Goal: Task Accomplishment & Management: Use online tool/utility

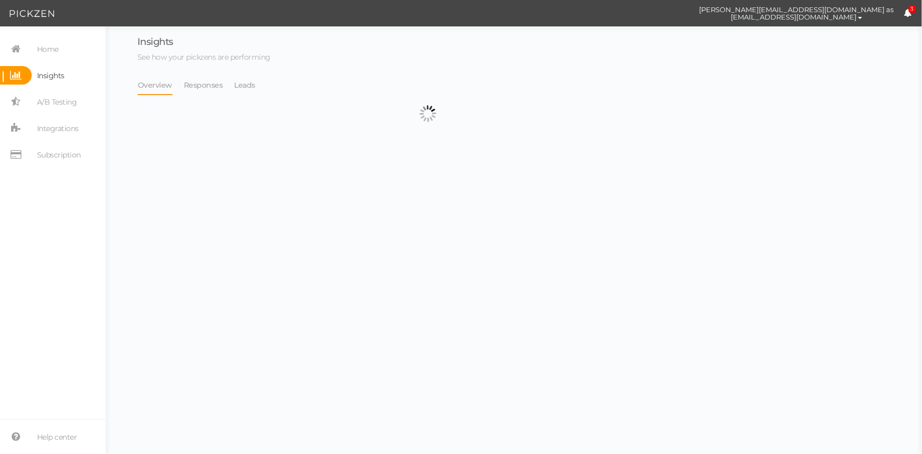
select select "4896"
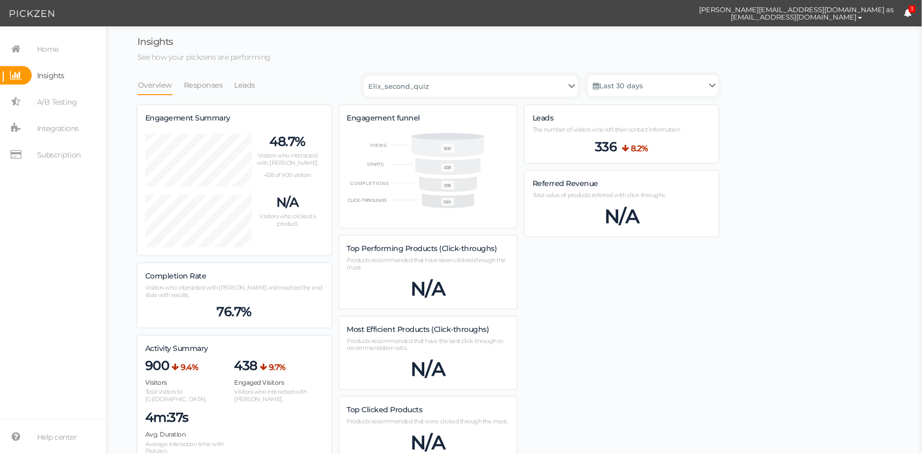
scroll to position [1020, 581]
click at [244, 84] on link "Leads" at bounding box center [245, 85] width 22 height 20
select select "4896"
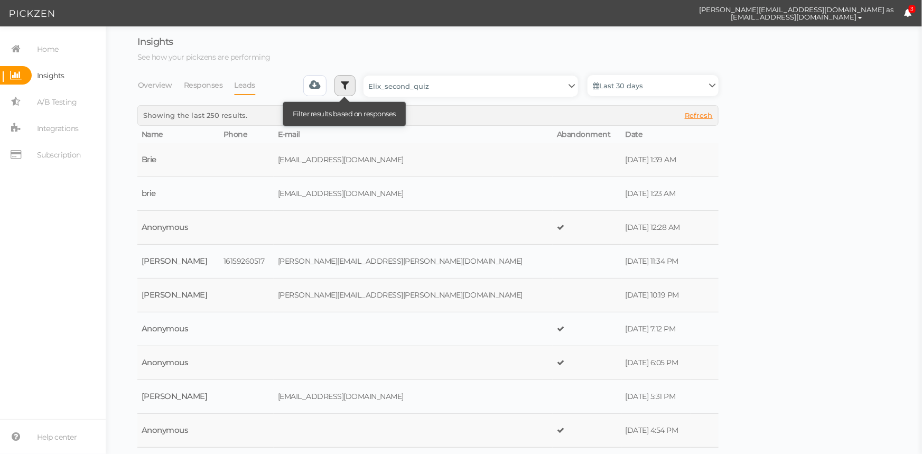
click at [354, 91] on link at bounding box center [345, 85] width 21 height 21
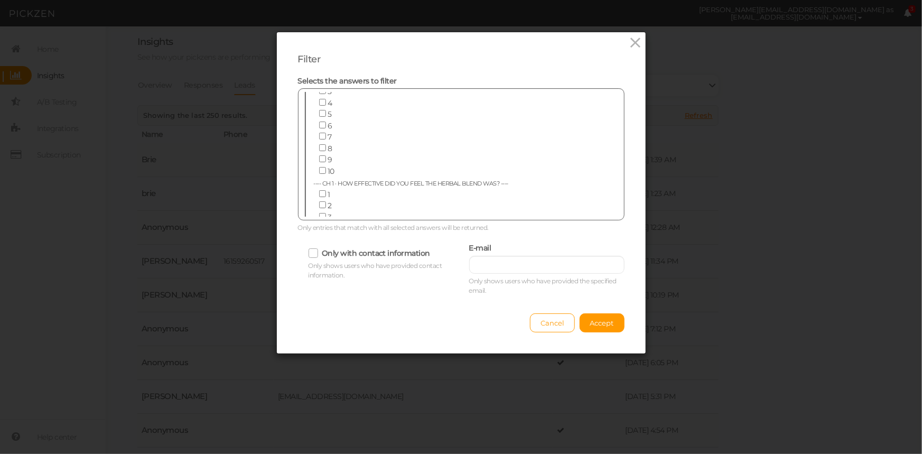
scroll to position [144, 0]
click at [782, 164] on div "Filter Selects the answers to filter ---- Age ---- [DEMOGRAPHIC_DATA] or under …" at bounding box center [461, 227] width 922 height 454
click at [632, 47] on icon at bounding box center [635, 43] width 15 height 16
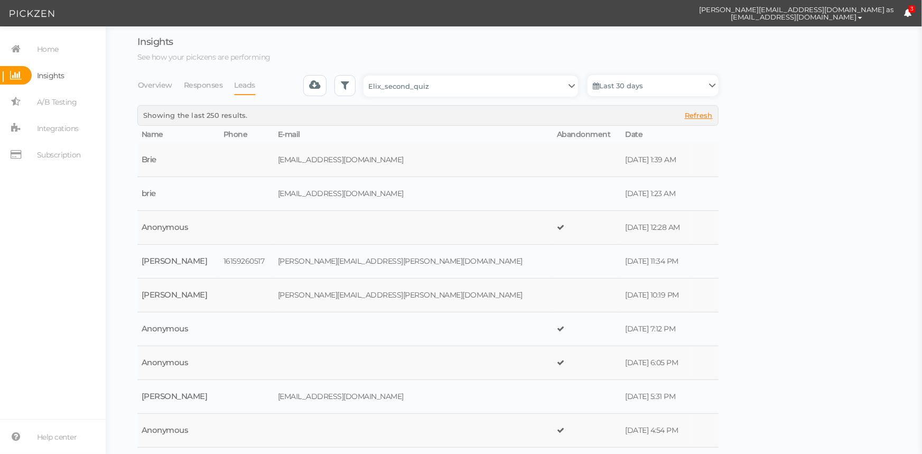
click at [683, 83] on link "Last 30 days" at bounding box center [653, 85] width 131 height 21
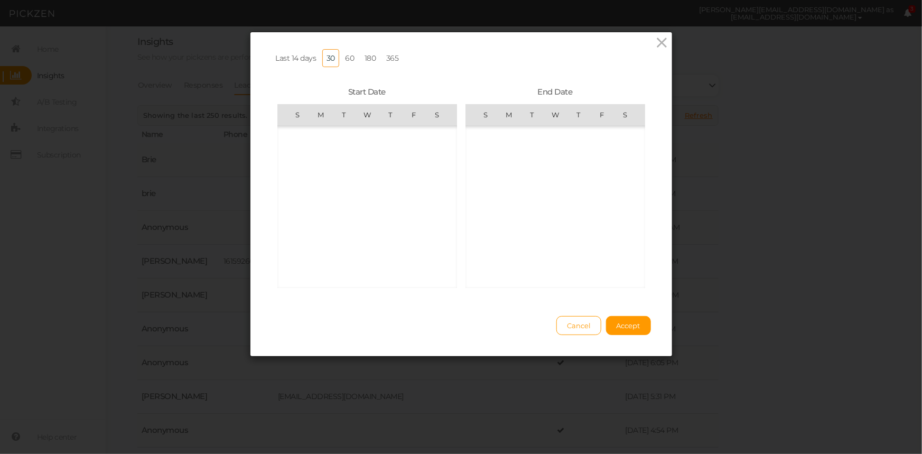
scroll to position [244841, 0]
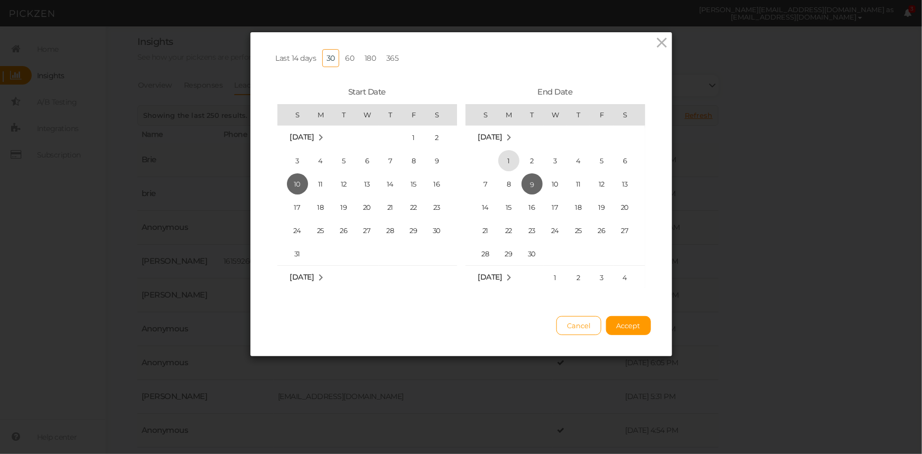
click at [510, 159] on span "1" at bounding box center [508, 160] width 21 height 21
click at [486, 189] on span "7" at bounding box center [485, 183] width 21 height 21
click at [316, 155] on span "1" at bounding box center [320, 156] width 21 height 21
click at [476, 184] on span "7" at bounding box center [485, 183] width 21 height 21
click at [617, 330] on span "Accept" at bounding box center [629, 325] width 24 height 8
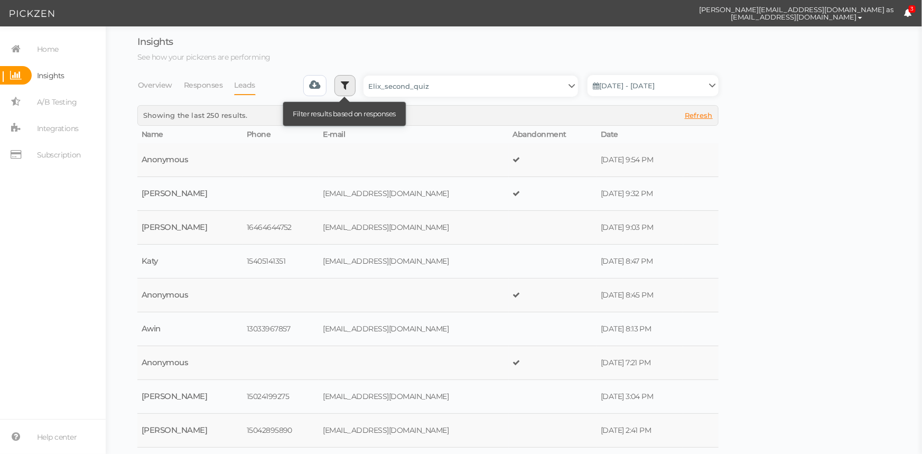
click at [347, 81] on icon at bounding box center [345, 85] width 8 height 11
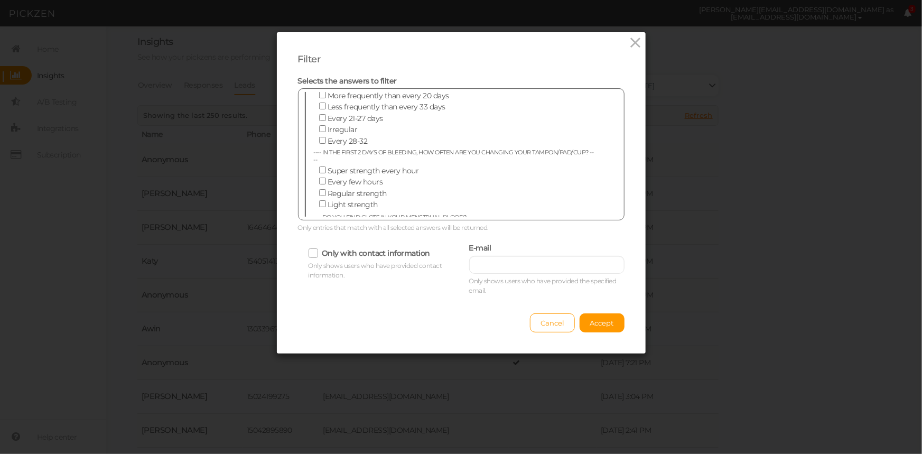
scroll to position [2764, 0]
click at [319, 249] on input "Causes digestive upset" at bounding box center [322, 252] width 7 height 7
checkbox input "true"
drag, startPoint x: 316, startPoint y: 174, endPoint x: 317, endPoint y: 169, distance: 5.5
click at [319, 238] on input "I feel burnt out" at bounding box center [322, 241] width 7 height 7
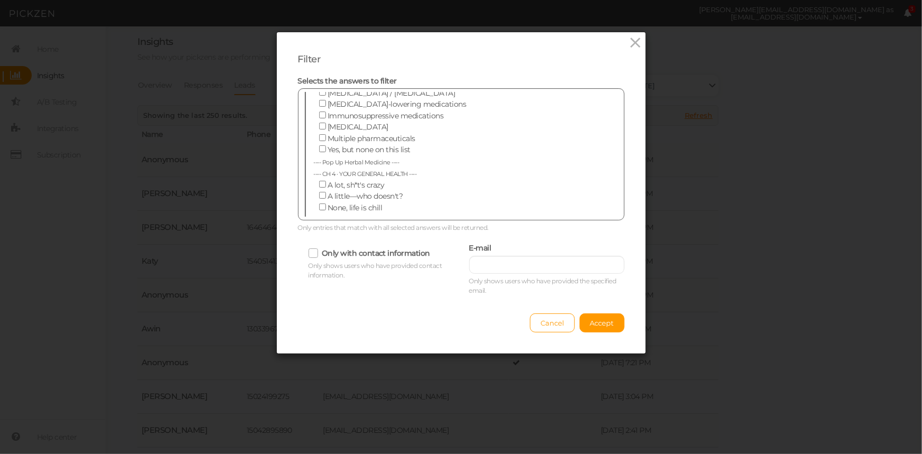
checkbox input "true"
click at [319, 227] on input "Causes fatigue" at bounding box center [322, 230] width 7 height 7
checkbox input "true"
click at [319, 272] on input "I don't get enough" at bounding box center [322, 275] width 7 height 7
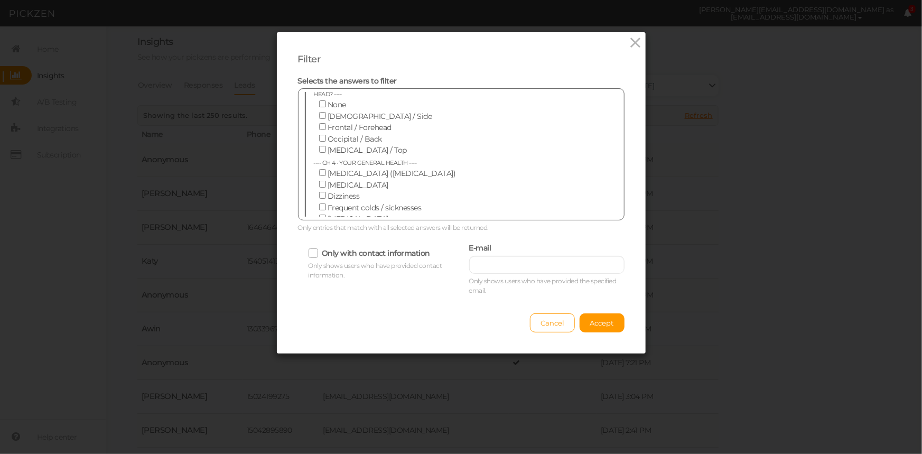
checkbox input "true"
click at [319, 261] on input "I have trouble staying asleep" at bounding box center [322, 264] width 7 height 7
checkbox input "true"
click at [319, 249] on input "I have trouble falling asleep" at bounding box center [322, 252] width 7 height 7
checkbox input "true"
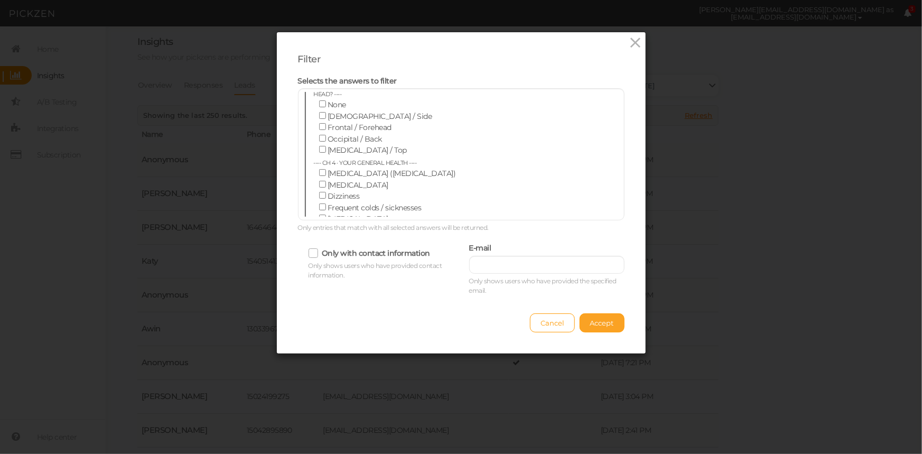
click at [608, 325] on span "Accept" at bounding box center [602, 323] width 24 height 8
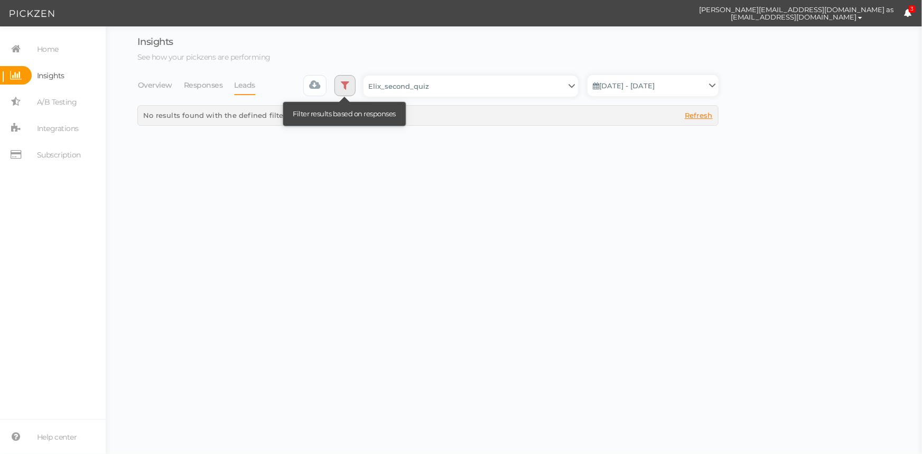
click at [355, 82] on link at bounding box center [345, 85] width 21 height 21
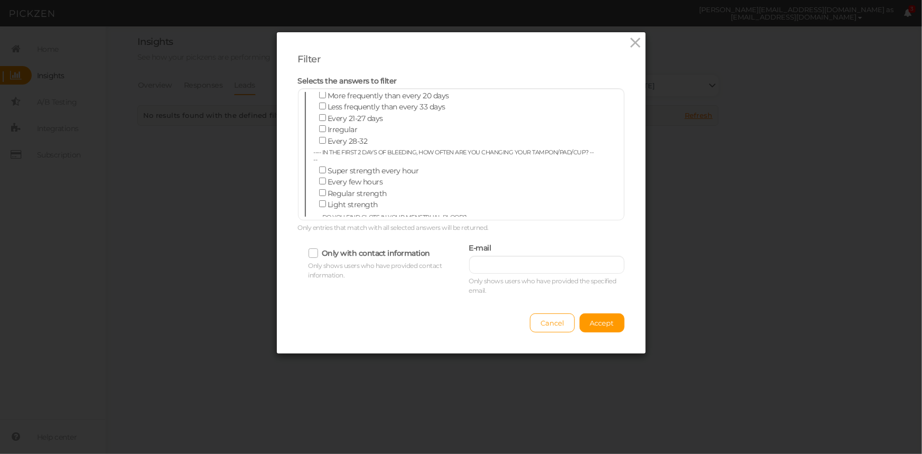
scroll to position [2764, 0]
click at [319, 249] on input "Causes digestive upset" at bounding box center [322, 252] width 7 height 7
checkbox input "false"
click at [319, 238] on input "I feel burnt out" at bounding box center [322, 241] width 7 height 7
checkbox input "false"
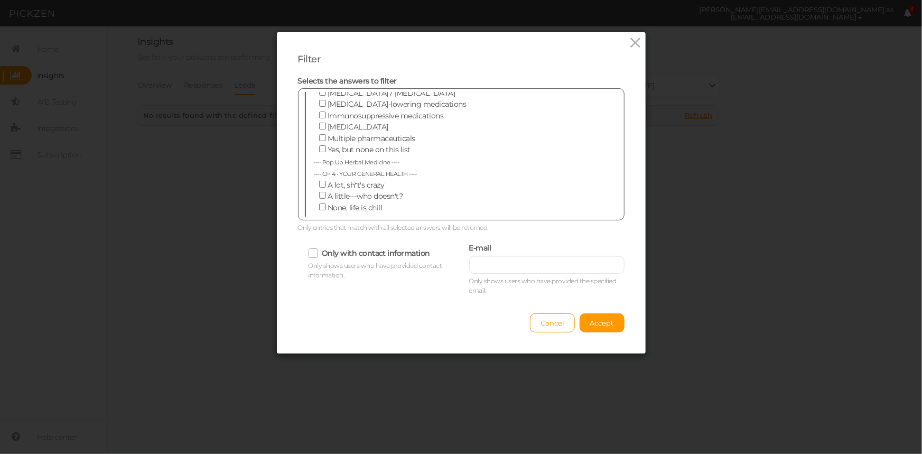
drag, startPoint x: 316, startPoint y: 166, endPoint x: 386, endPoint y: 205, distance: 80.2
click at [319, 227] on input "Causes fatigue" at bounding box center [322, 230] width 7 height 7
checkbox input "false"
click at [603, 326] on span "Accept" at bounding box center [602, 323] width 24 height 8
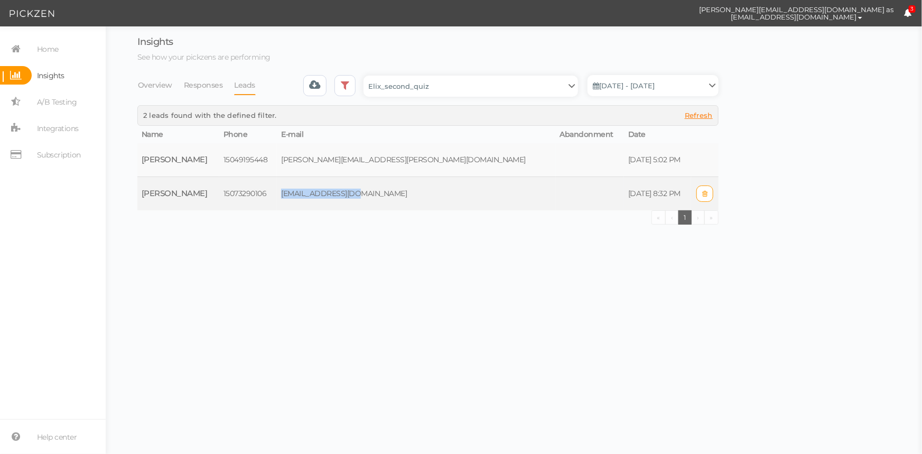
drag, startPoint x: 396, startPoint y: 194, endPoint x: 292, endPoint y: 192, distance: 104.7
click at [292, 192] on td "[EMAIL_ADDRESS][DOMAIN_NAME]" at bounding box center [416, 194] width 279 height 34
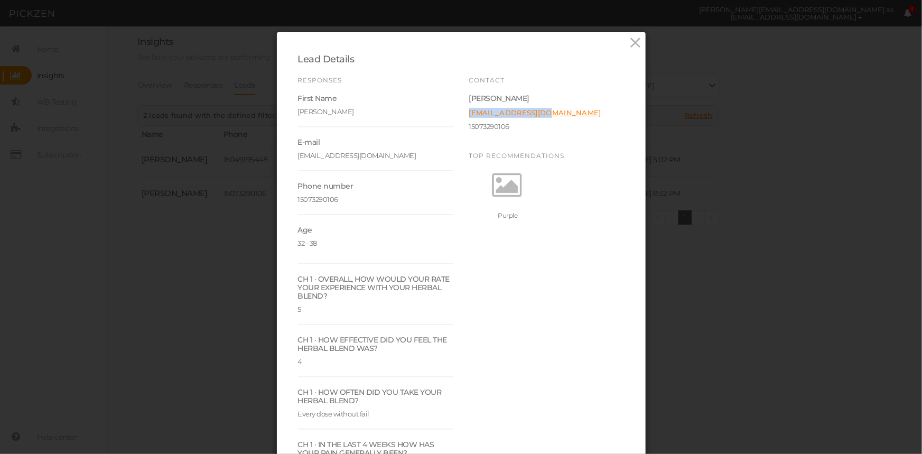
drag, startPoint x: 558, startPoint y: 116, endPoint x: 465, endPoint y: 115, distance: 93.0
click at [465, 115] on div "Contact [PERSON_NAME] [PERSON_NAME][EMAIL_ADDRESS][DOMAIN_NAME] 15073290106 Top…" at bounding box center [546, 148] width 171 height 144
copy link "[EMAIL_ADDRESS][DOMAIN_NAME]"
drag, startPoint x: 627, startPoint y: 43, endPoint x: 618, endPoint y: 45, distance: 8.6
click at [628, 42] on icon at bounding box center [635, 43] width 15 height 16
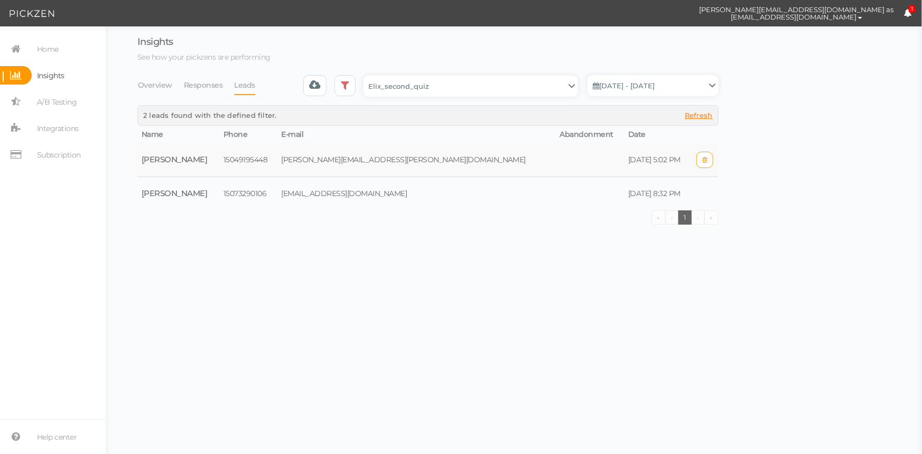
click at [380, 158] on td "[PERSON_NAME][EMAIL_ADDRESS][PERSON_NAME][DOMAIN_NAME]" at bounding box center [416, 160] width 279 height 34
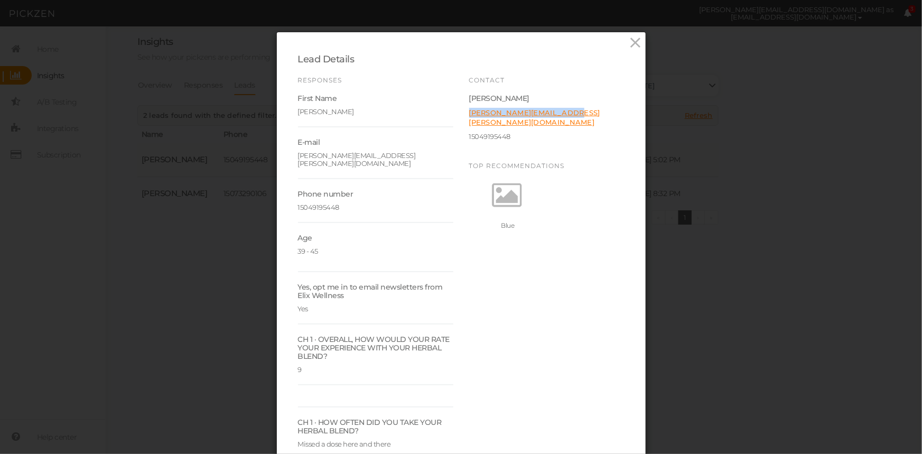
drag, startPoint x: 517, startPoint y: 115, endPoint x: 458, endPoint y: 115, distance: 59.2
click at [461, 115] on div "Contact [PERSON_NAME] [PERSON_NAME][EMAIL_ADDRESS][PERSON_NAME][DOMAIN_NAME] 15…" at bounding box center [546, 153] width 171 height 154
copy link "[PERSON_NAME][EMAIL_ADDRESS][PERSON_NAME][DOMAIN_NAME]"
click at [628, 43] on icon at bounding box center [635, 43] width 15 height 16
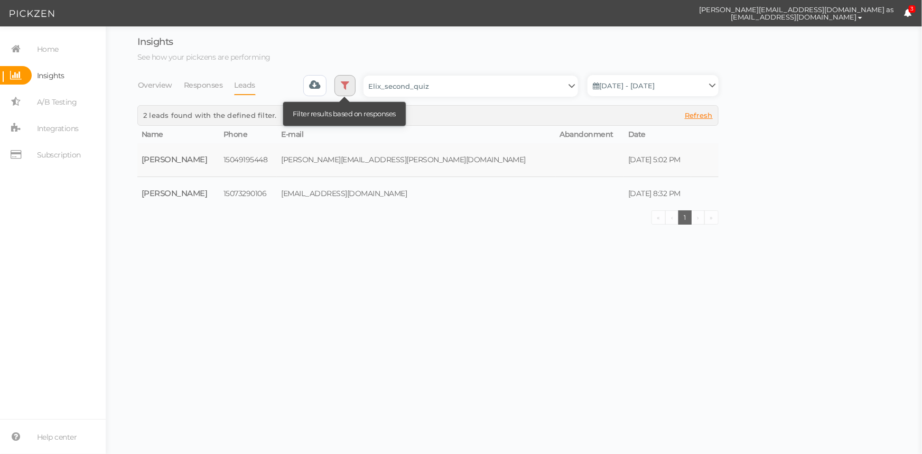
click at [349, 85] on icon at bounding box center [345, 85] width 8 height 11
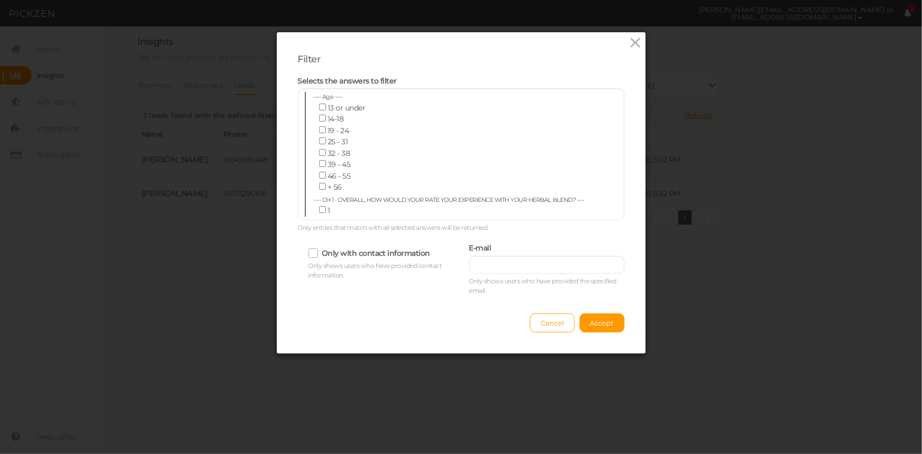
scroll to position [3663, 0]
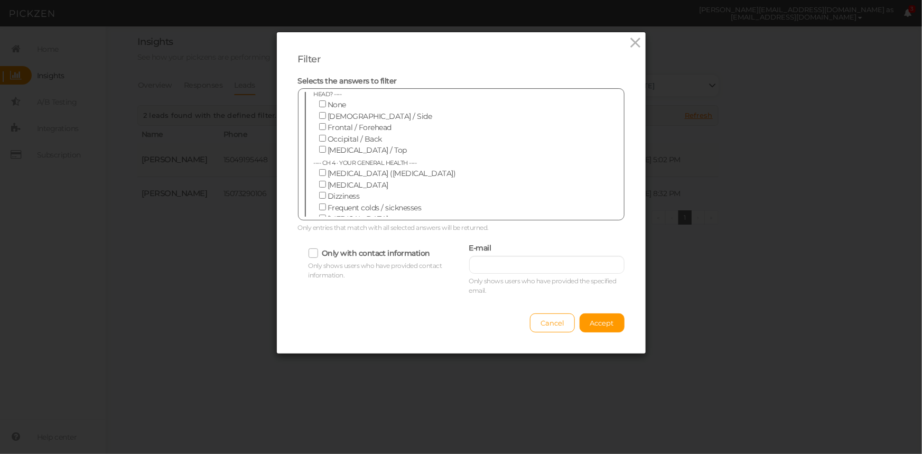
click at [320, 272] on input "I don't get enough" at bounding box center [322, 275] width 7 height 7
checkbox input "false"
drag, startPoint x: 319, startPoint y: 174, endPoint x: 319, endPoint y: 168, distance: 6.3
click at [319, 258] on label "I have trouble staying asleep" at bounding box center [454, 264] width 281 height 12
click at [319, 261] on input "I have trouble staying asleep" at bounding box center [322, 264] width 7 height 7
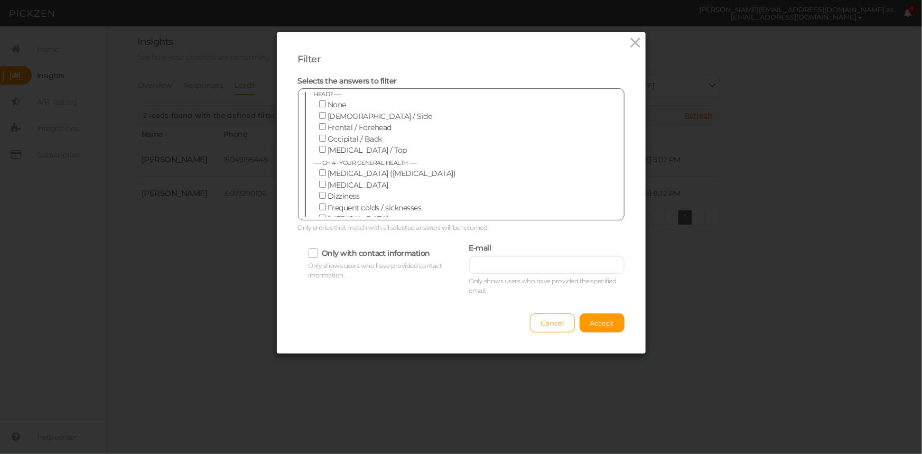
checkbox input "false"
click at [319, 249] on input "I have trouble falling asleep" at bounding box center [322, 252] width 7 height 7
checkbox input "false"
click at [321, 249] on input "Causes digestive upset" at bounding box center [322, 252] width 7 height 7
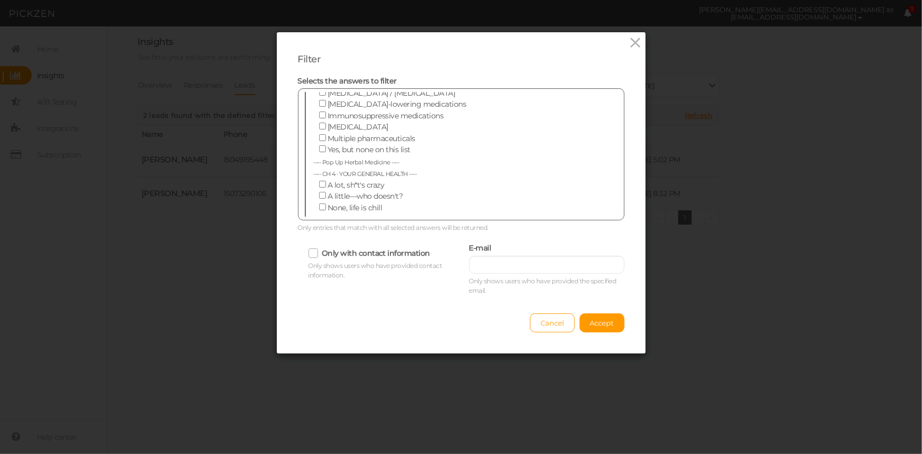
checkbox input "true"
drag, startPoint x: 320, startPoint y: 179, endPoint x: 317, endPoint y: 173, distance: 5.9
click at [320, 237] on span at bounding box center [323, 242] width 9 height 10
click at [320, 238] on input "I feel burnt out" at bounding box center [322, 241] width 7 height 7
checkbox input "true"
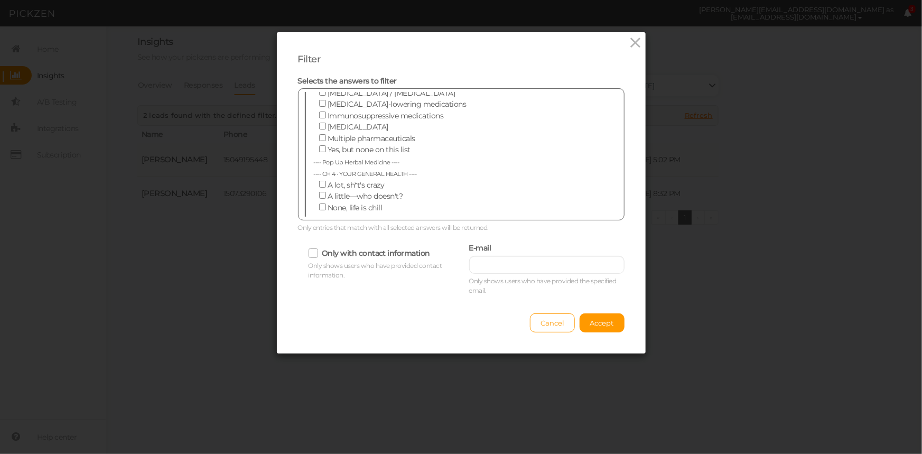
click at [319, 227] on input "Causes fatigue" at bounding box center [322, 230] width 7 height 7
checkbox input "true"
click at [608, 314] on button "Accept" at bounding box center [602, 322] width 45 height 19
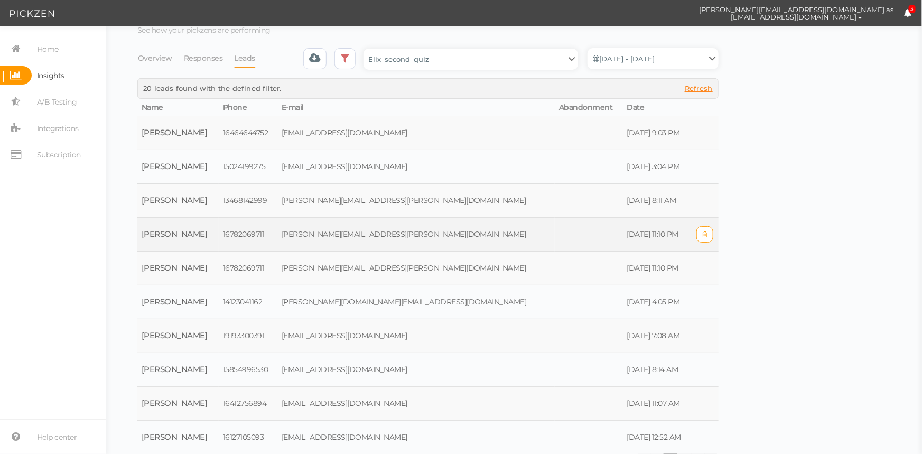
scroll to position [42, 0]
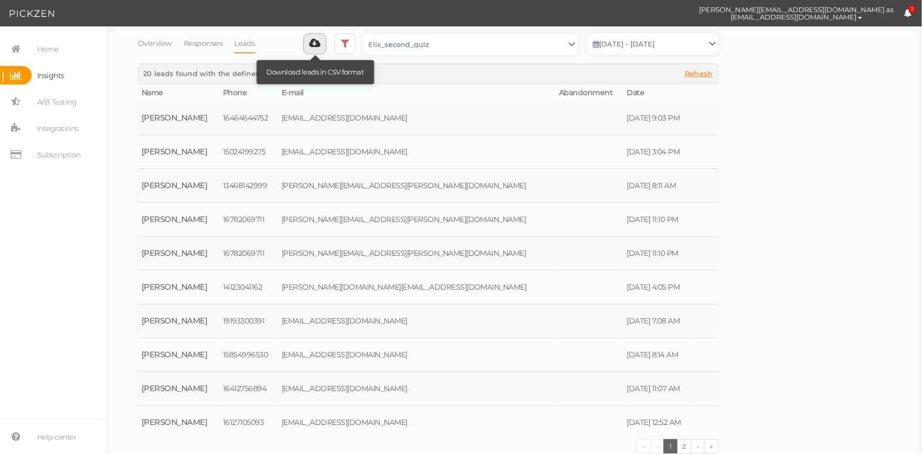
click at [317, 45] on icon at bounding box center [315, 43] width 11 height 11
